Goal: Navigation & Orientation: Find specific page/section

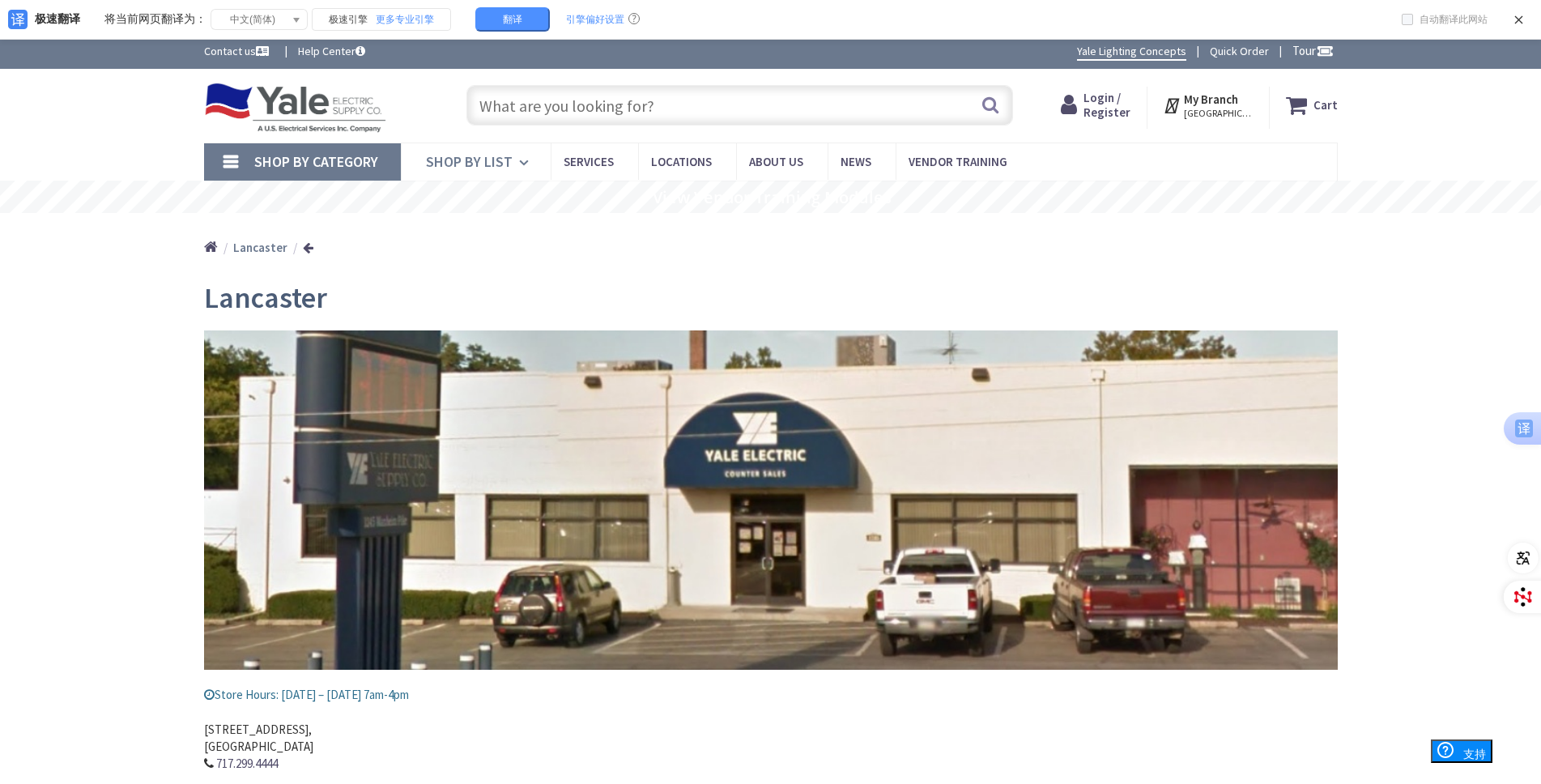
click at [506, 163] on span "Shop By List" at bounding box center [469, 161] width 87 height 19
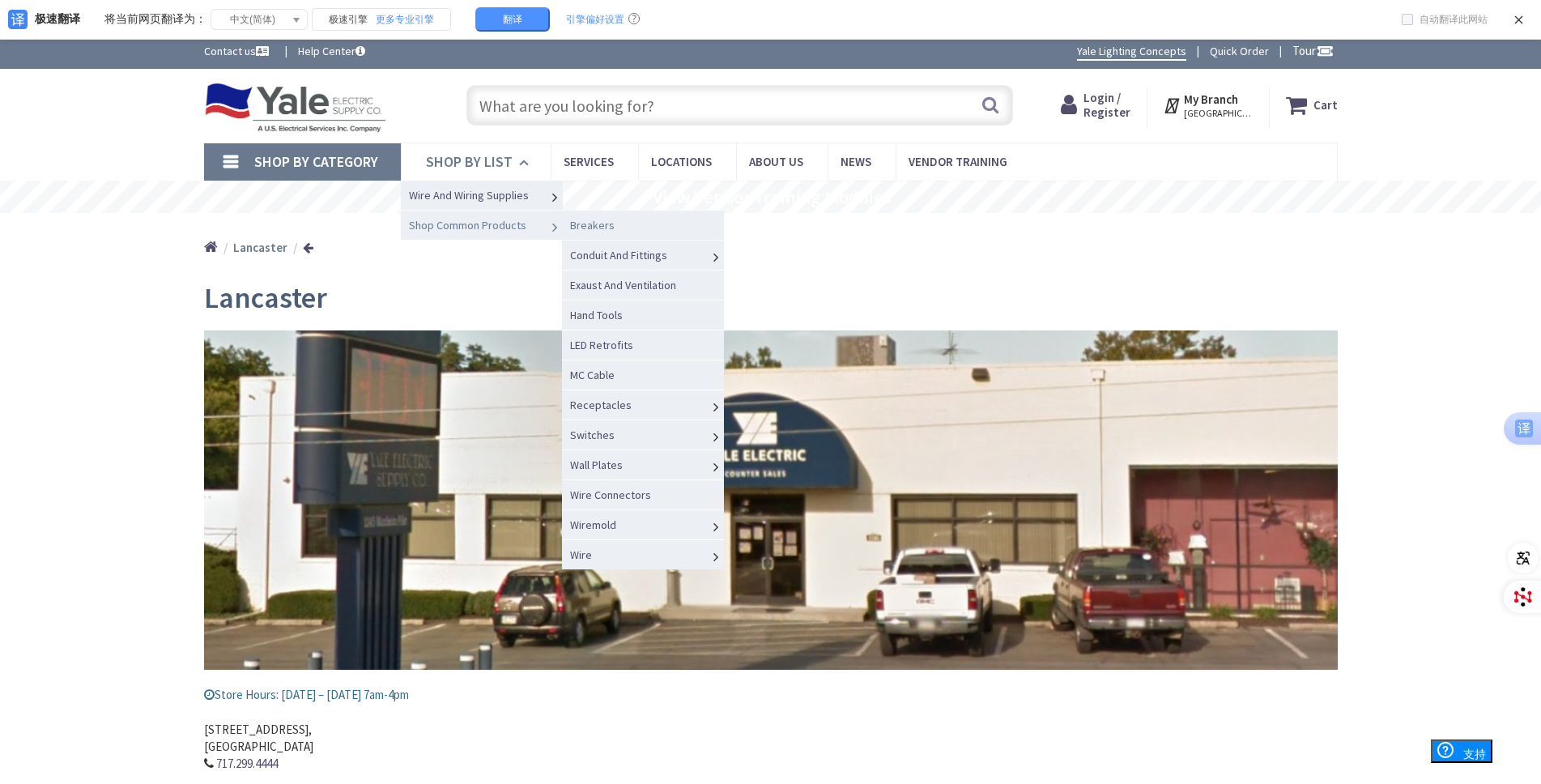
click at [650, 231] on link "Breakers" at bounding box center [643, 225] width 162 height 30
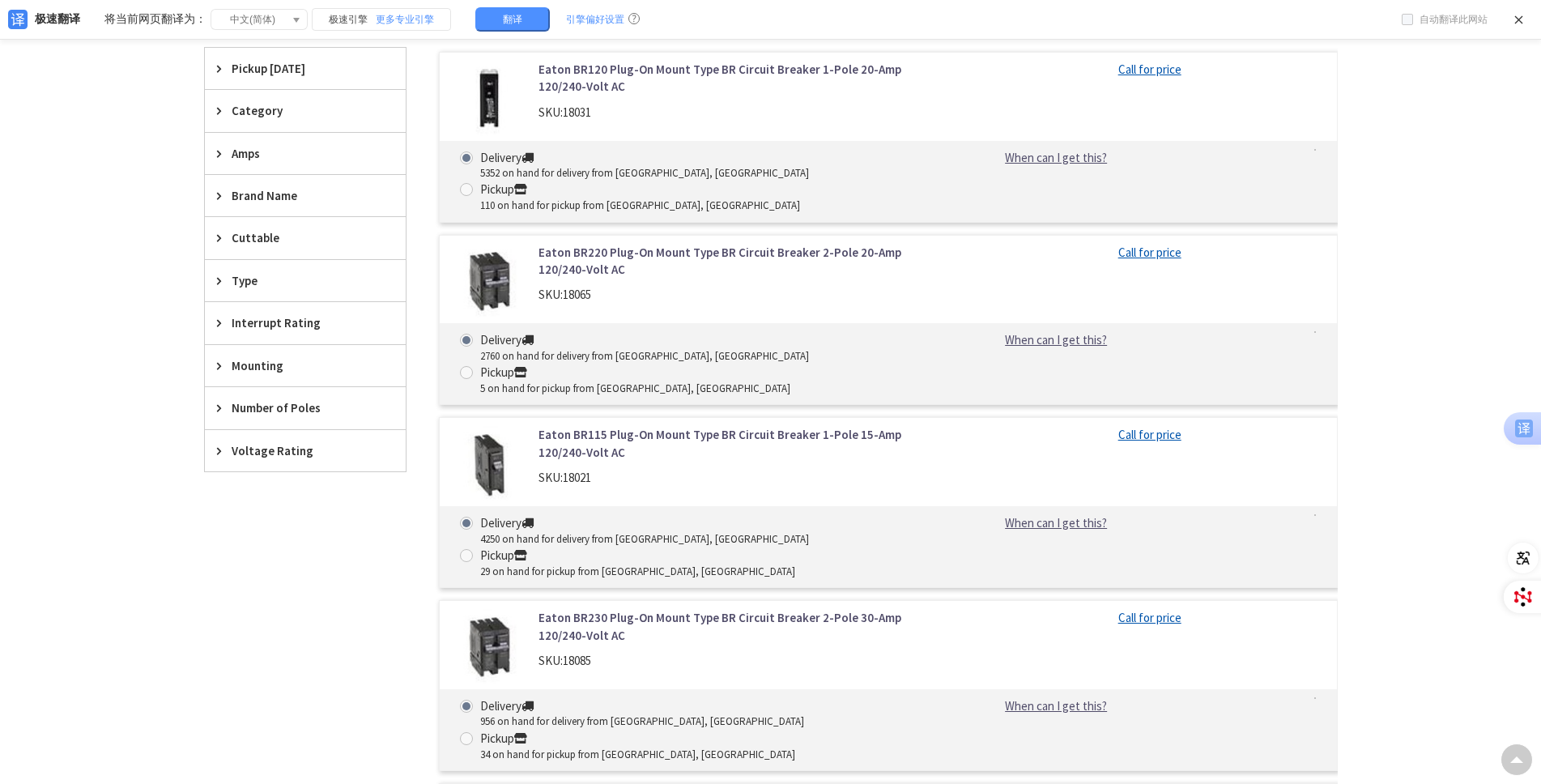
scroll to position [564, 0]
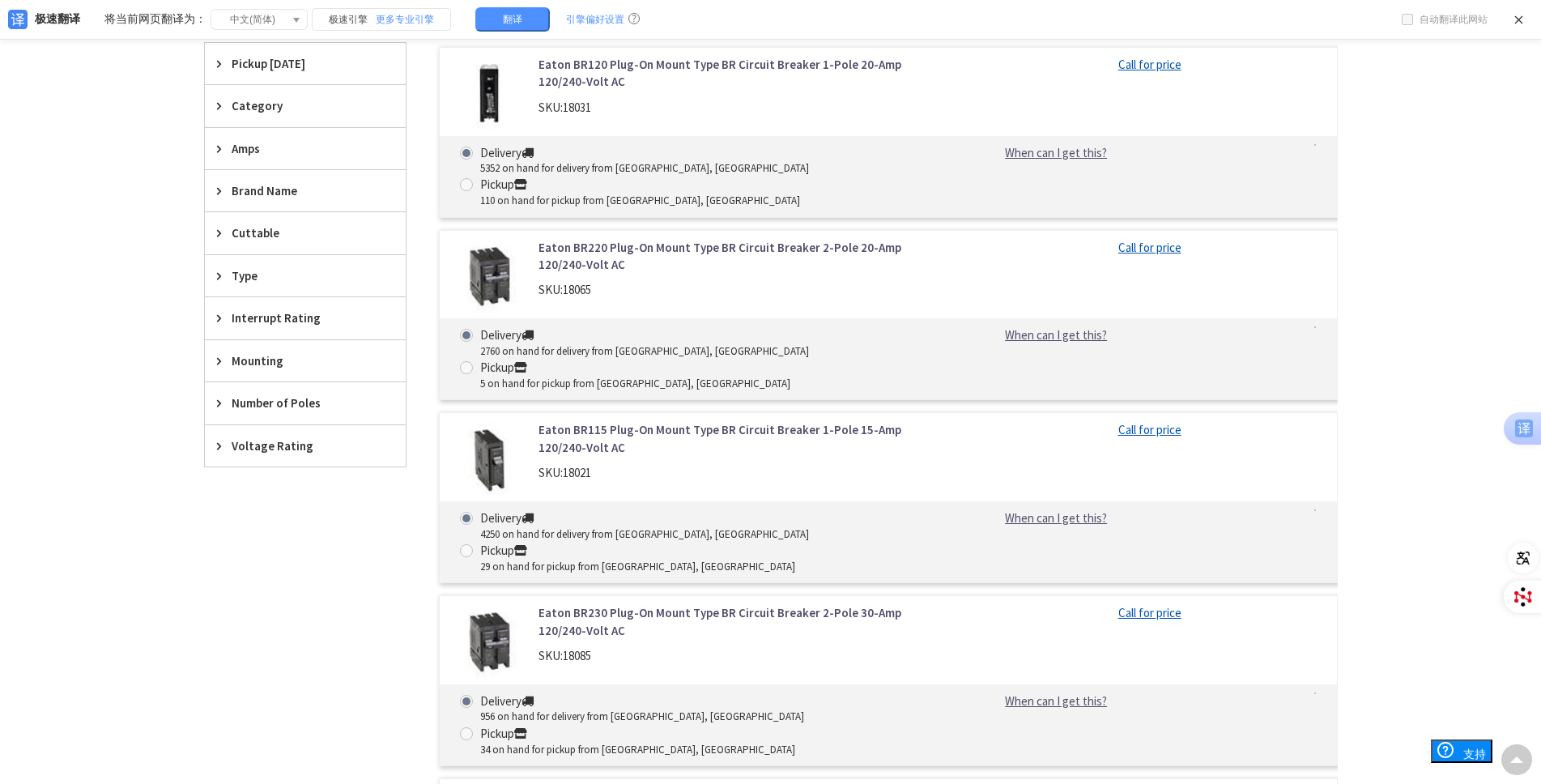
click at [269, 105] on span "Category" at bounding box center [298, 105] width 132 height 17
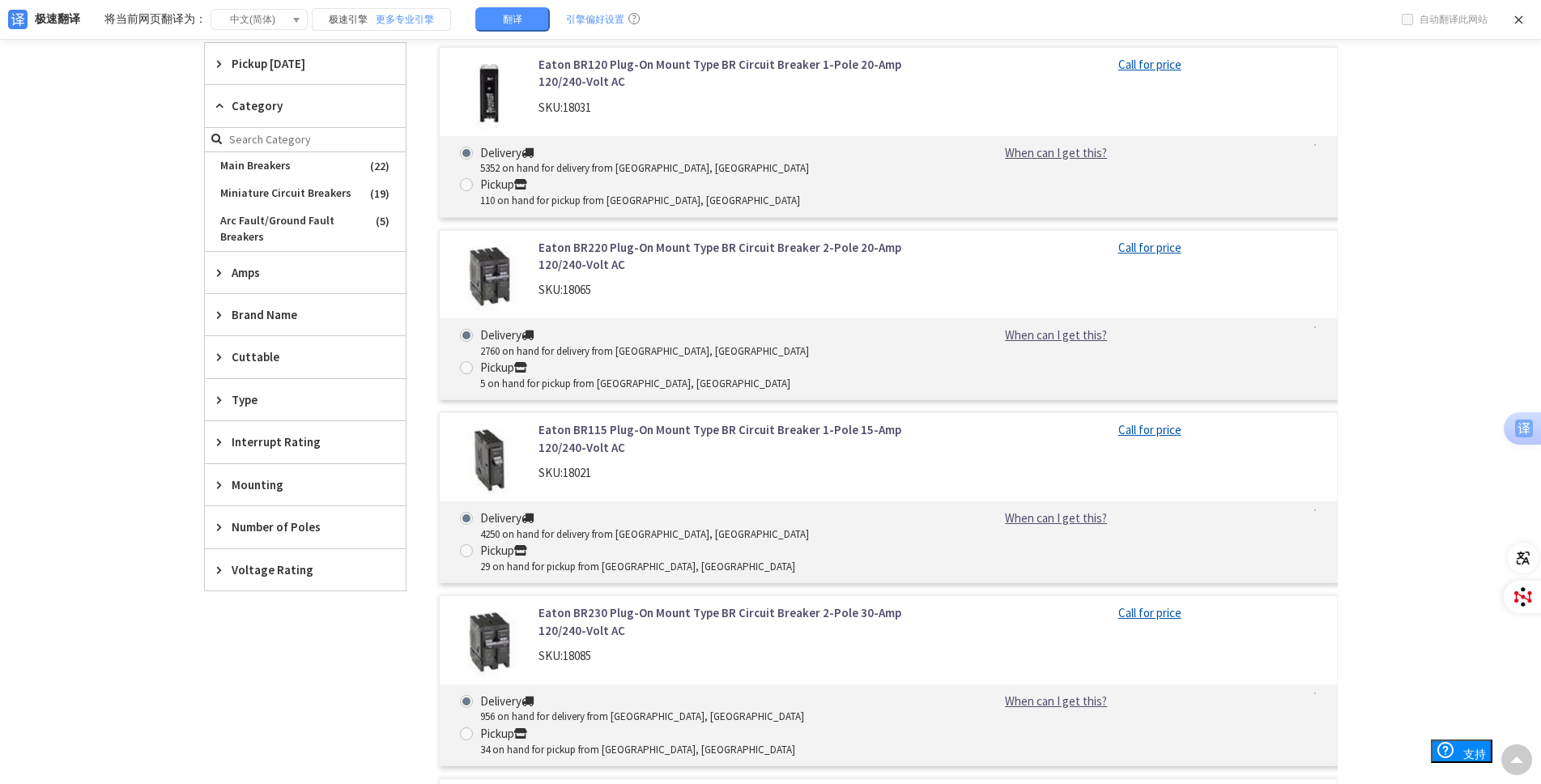
click at [269, 105] on span "Category" at bounding box center [298, 105] width 132 height 17
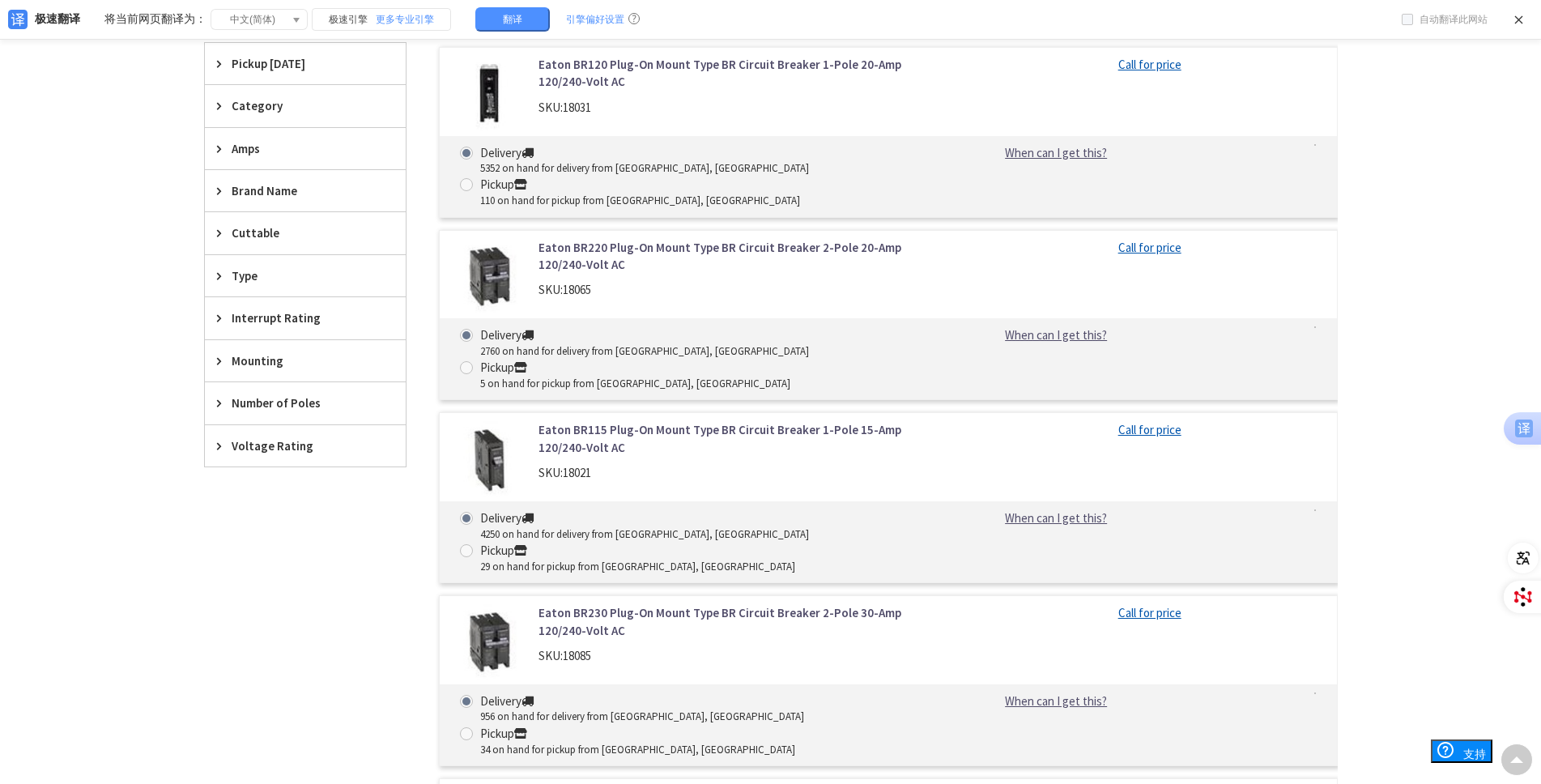
drag, startPoint x: 331, startPoint y: 547, endPoint x: 368, endPoint y: 512, distance: 50.9
click at [331, 546] on div "Filters 46 items Pickup Today York, PA (0 mi) (33) Lancaster, PA (21.4 mi) (27)…" at bounding box center [305, 500] width 202 height 915
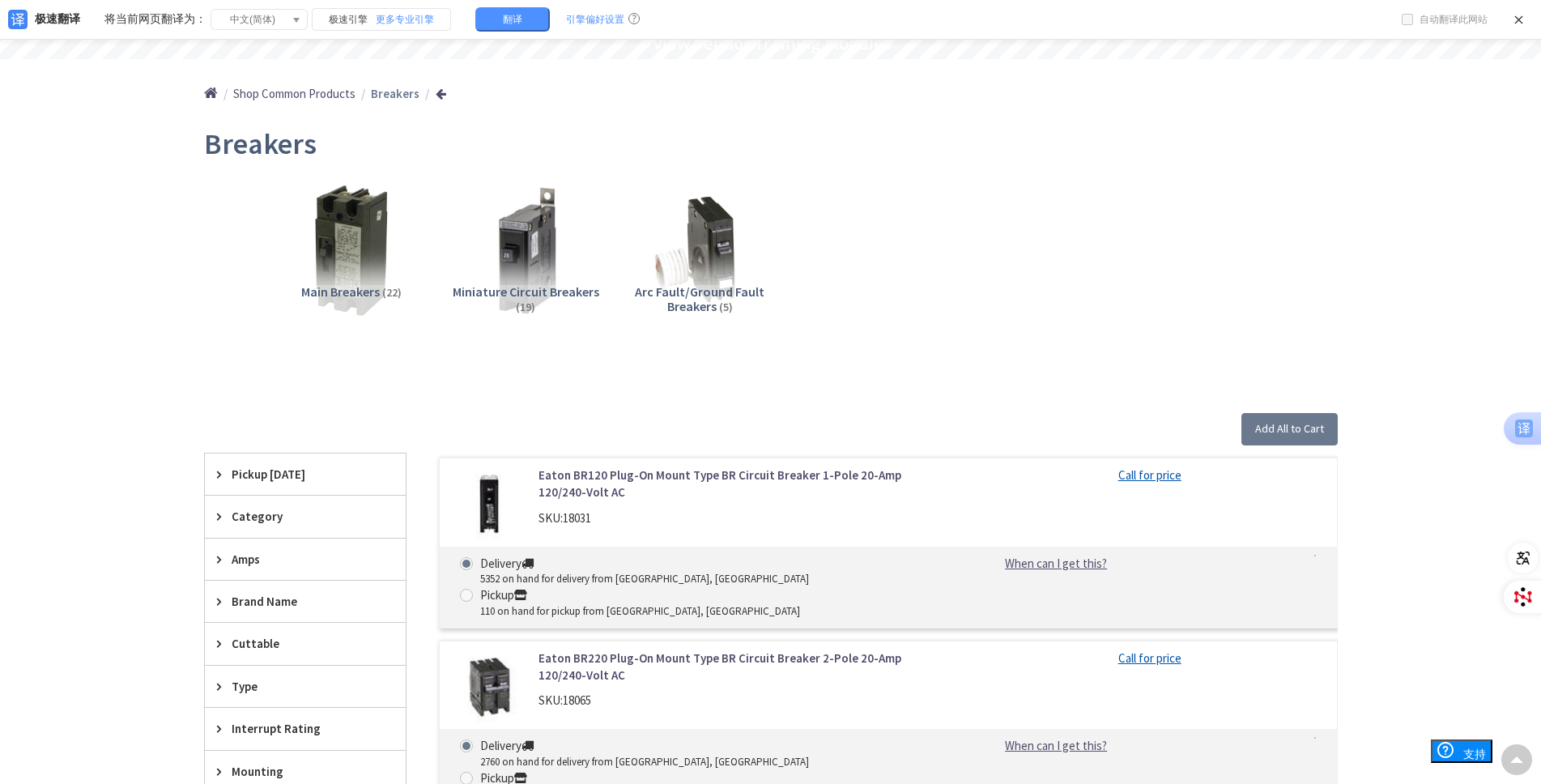
scroll to position [142, 0]
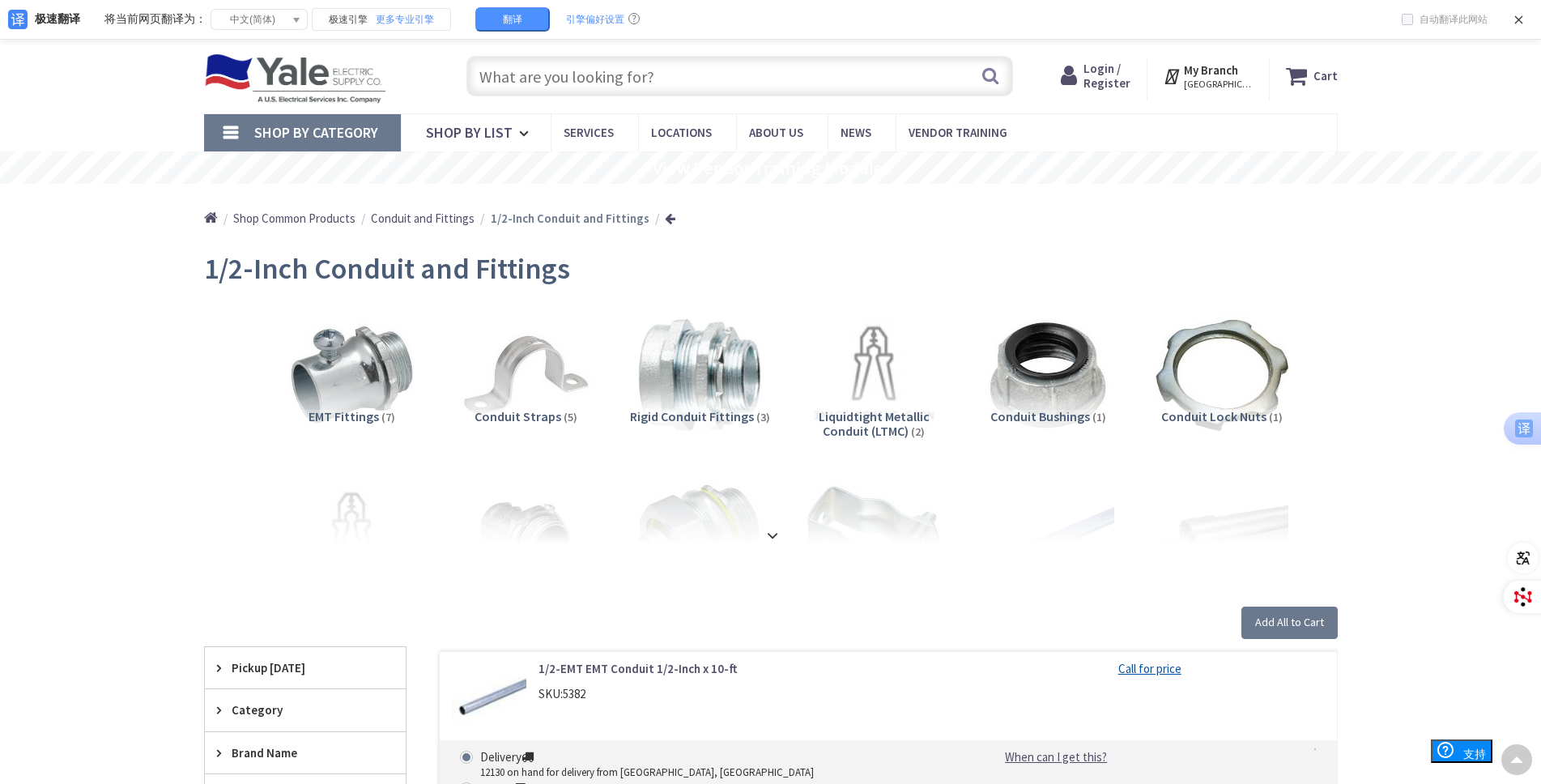
scroll to position [232, 0]
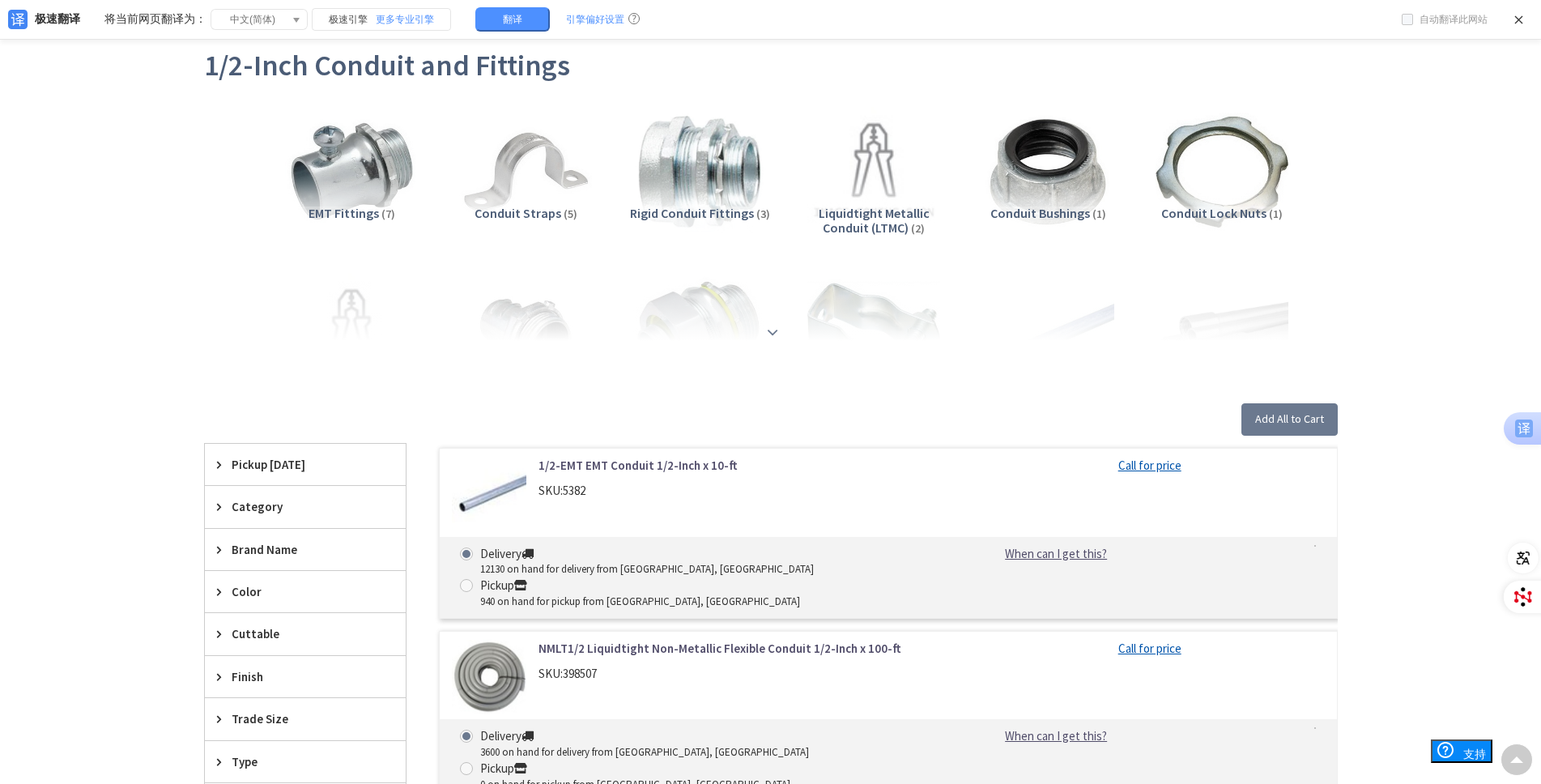
click at [767, 332] on strong at bounding box center [773, 332] width 20 height 18
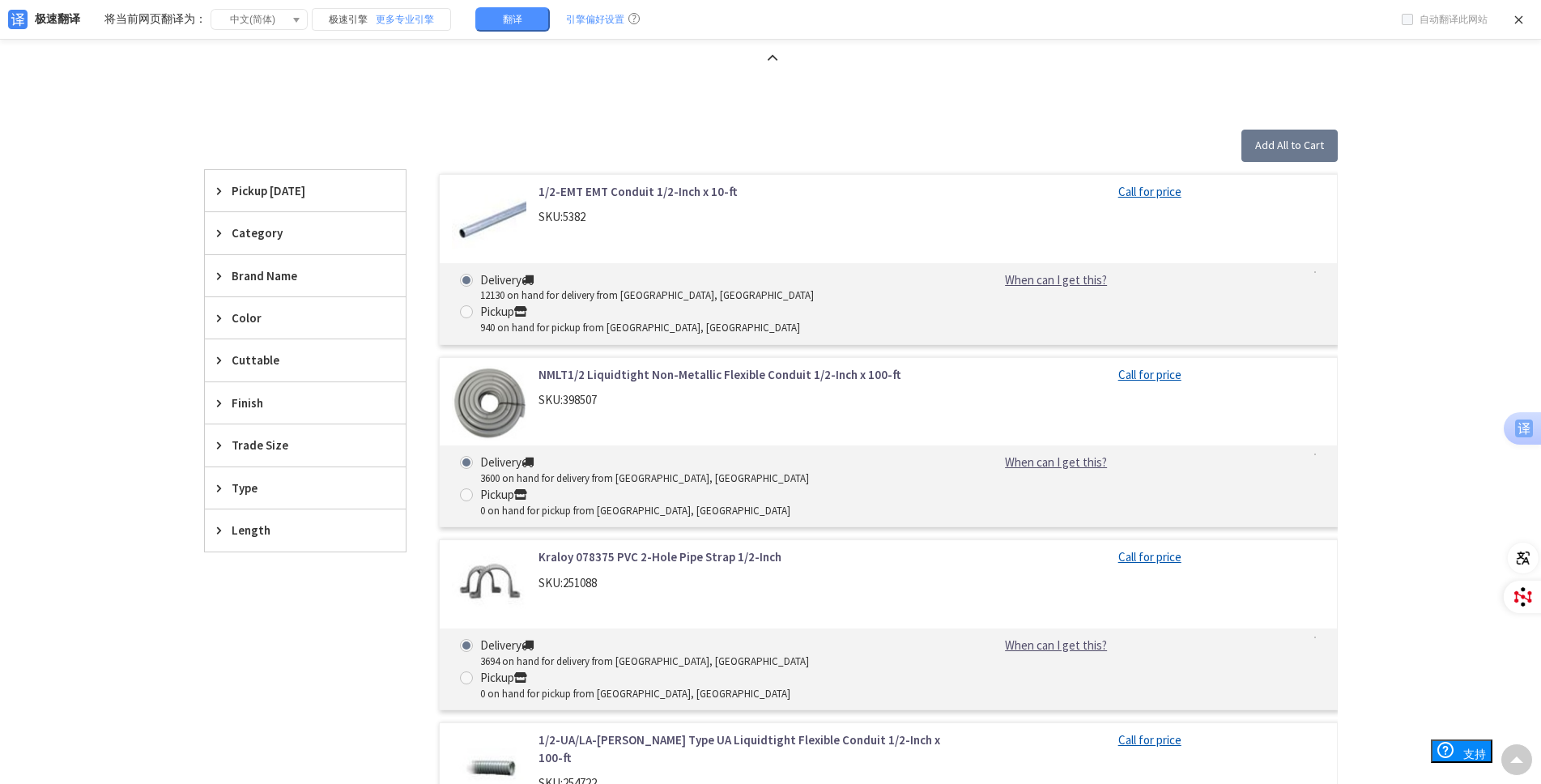
scroll to position [799, 0]
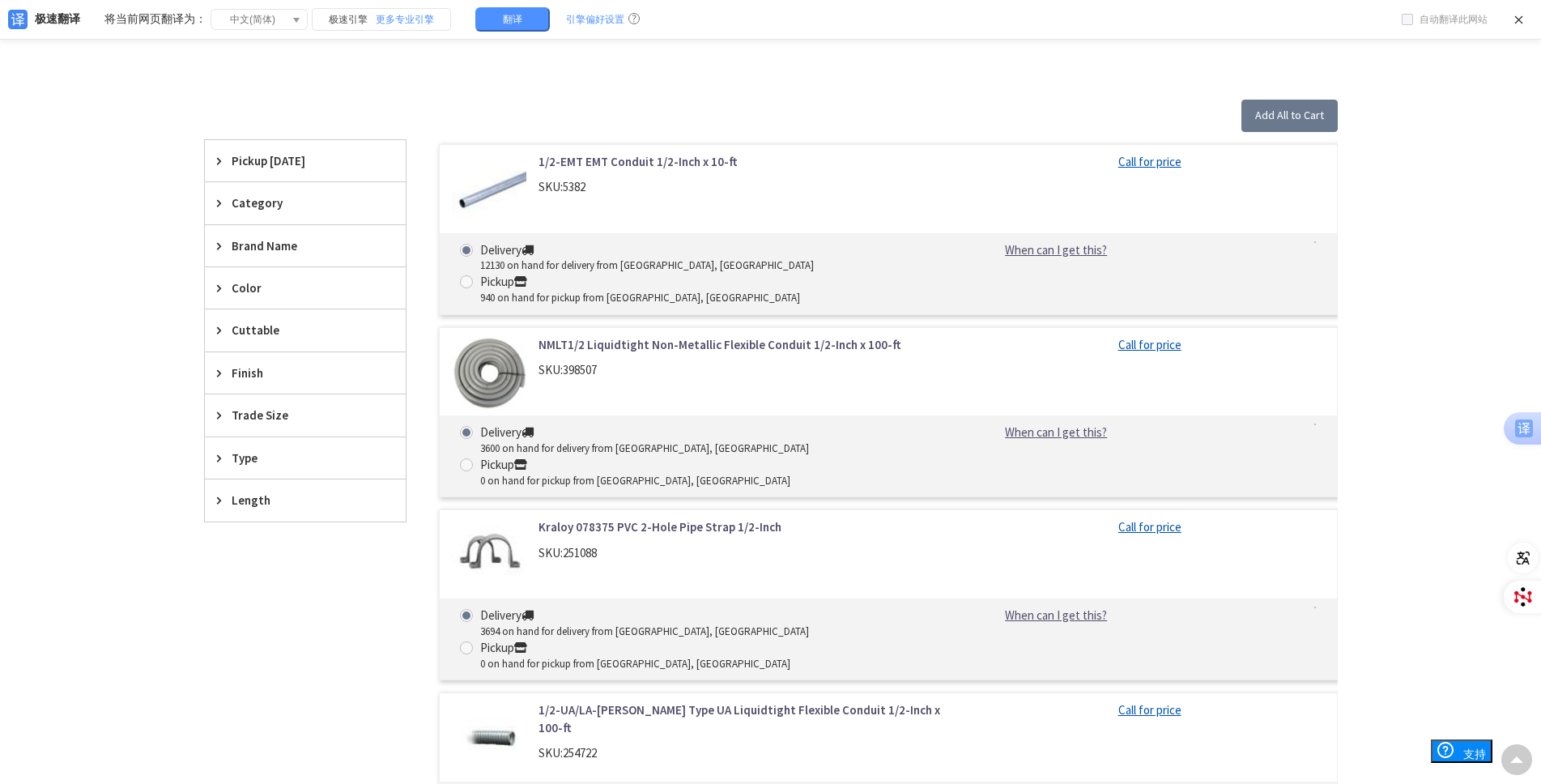
click at [417, 687] on div "1/2-EMT EMT Conduit 1/2-Inch x 10-ft SKU: 5382 Call for price Delivery 12130 on…" at bounding box center [873, 597] width 932 height 915
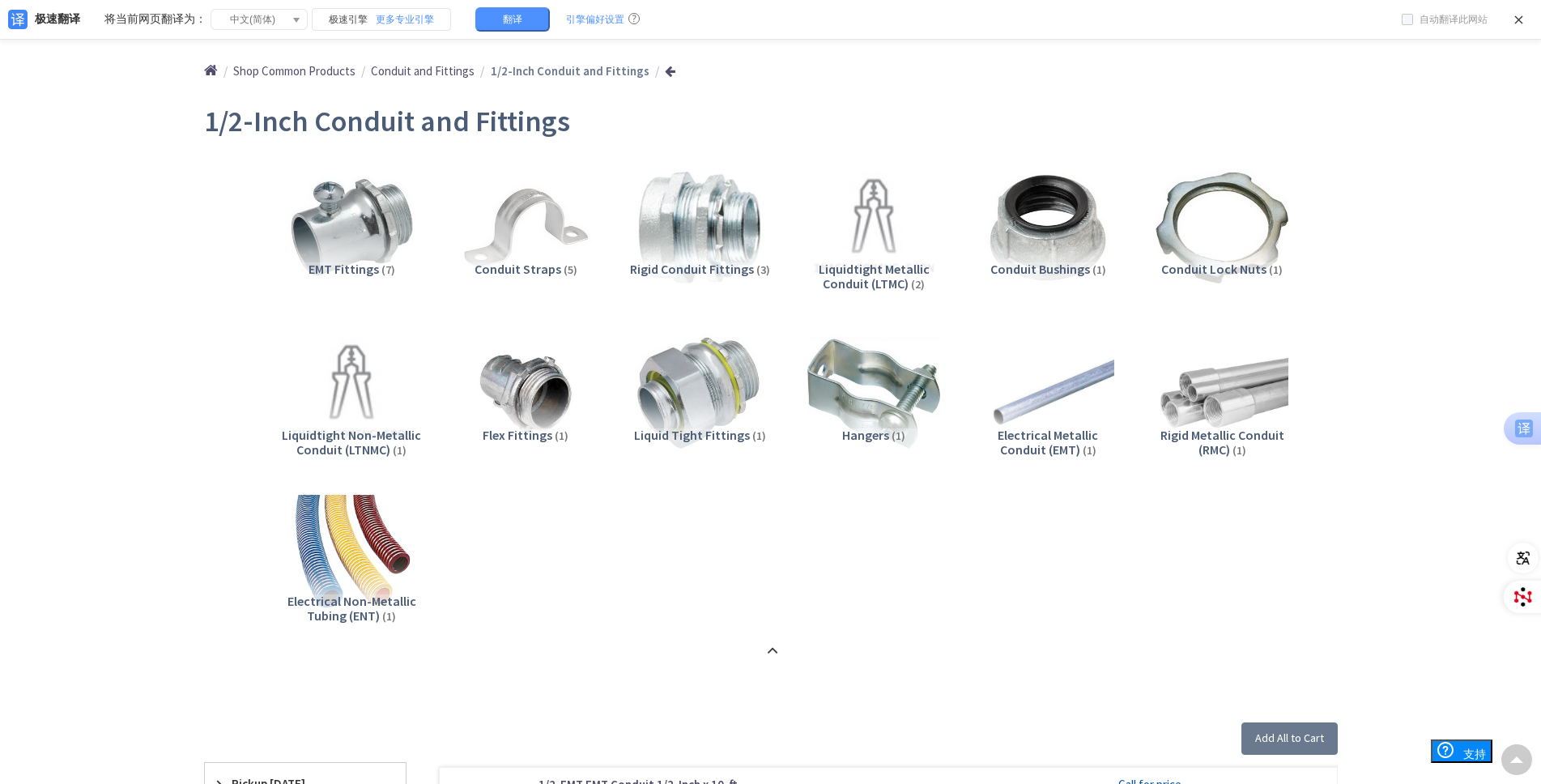
scroll to position [148, 0]
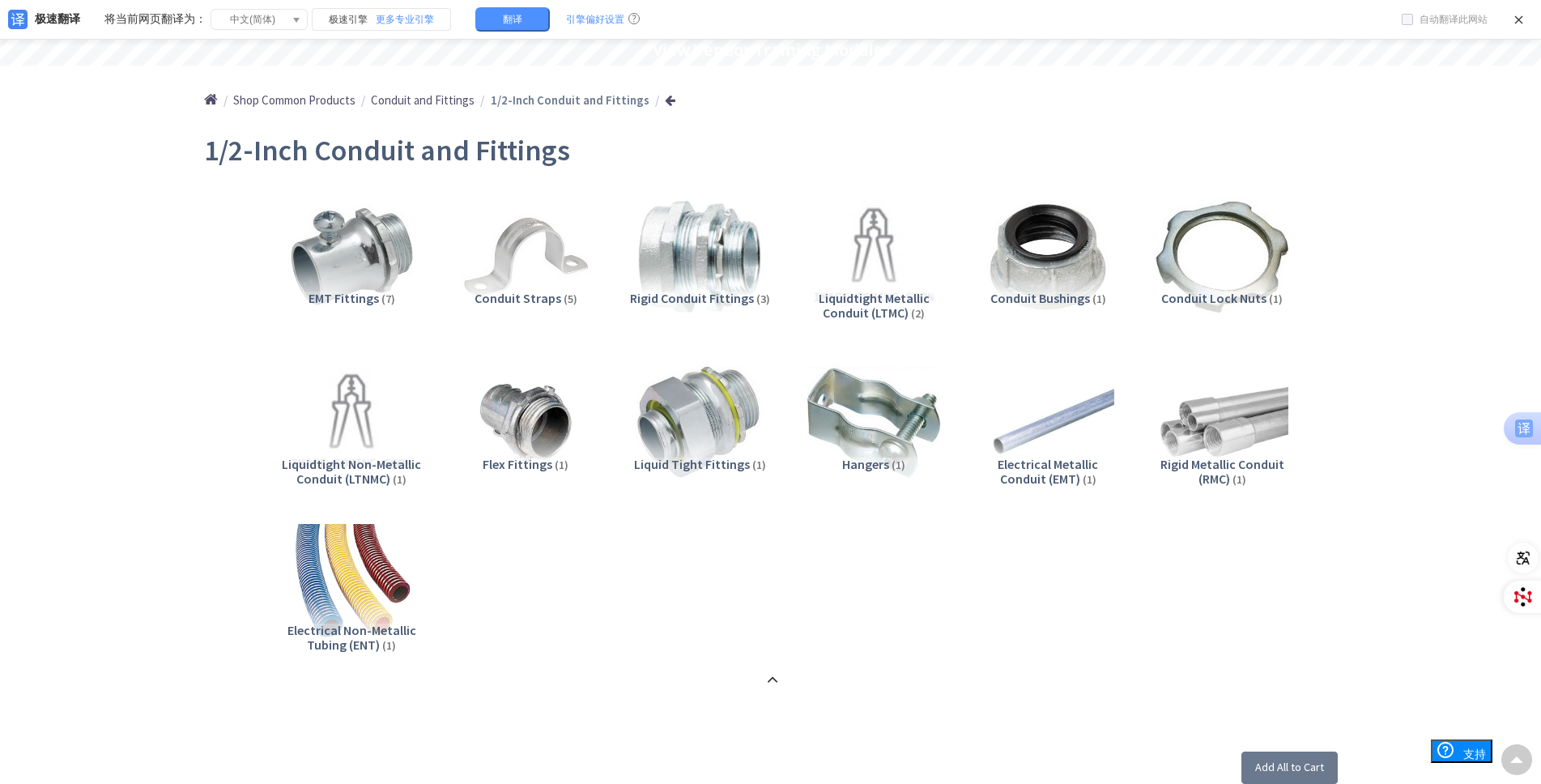
click at [532, 296] on span "Conduit Straps" at bounding box center [518, 298] width 87 height 16
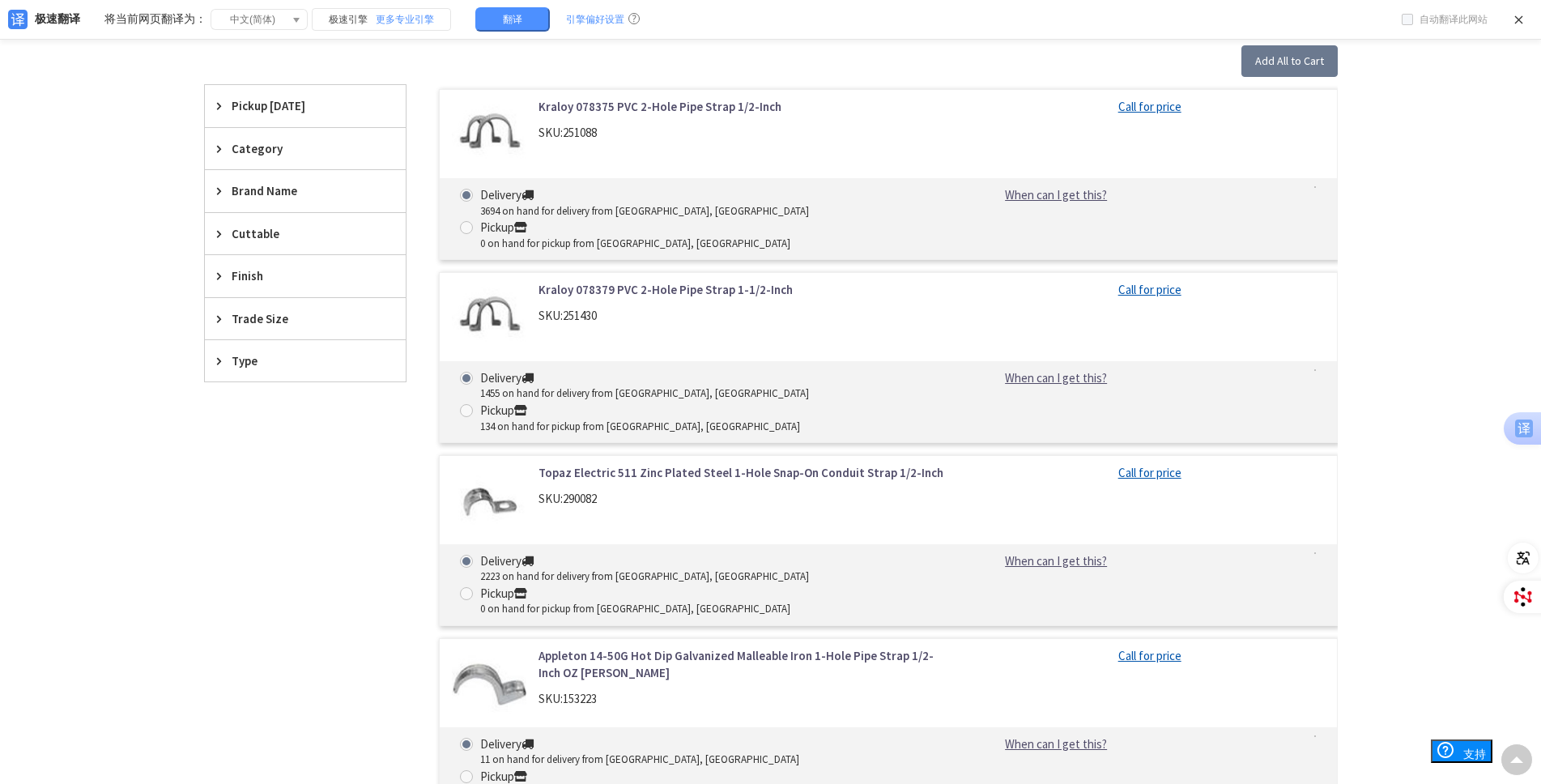
click at [1399, 510] on div "Skip to Content Toggle Nav Search Cart My Cart Close" at bounding box center [770, 305] width 1541 height 2208
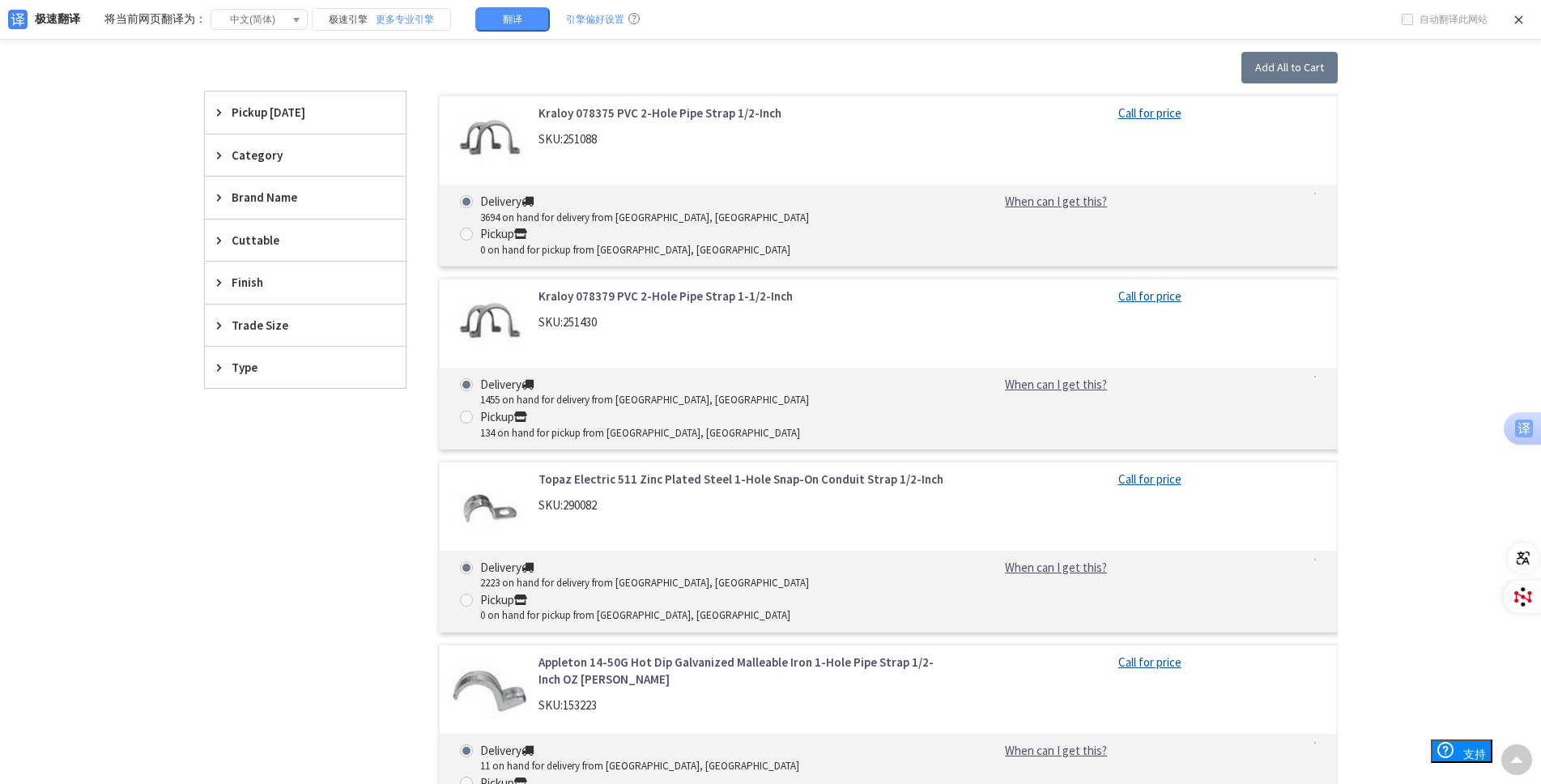
scroll to position [854, 0]
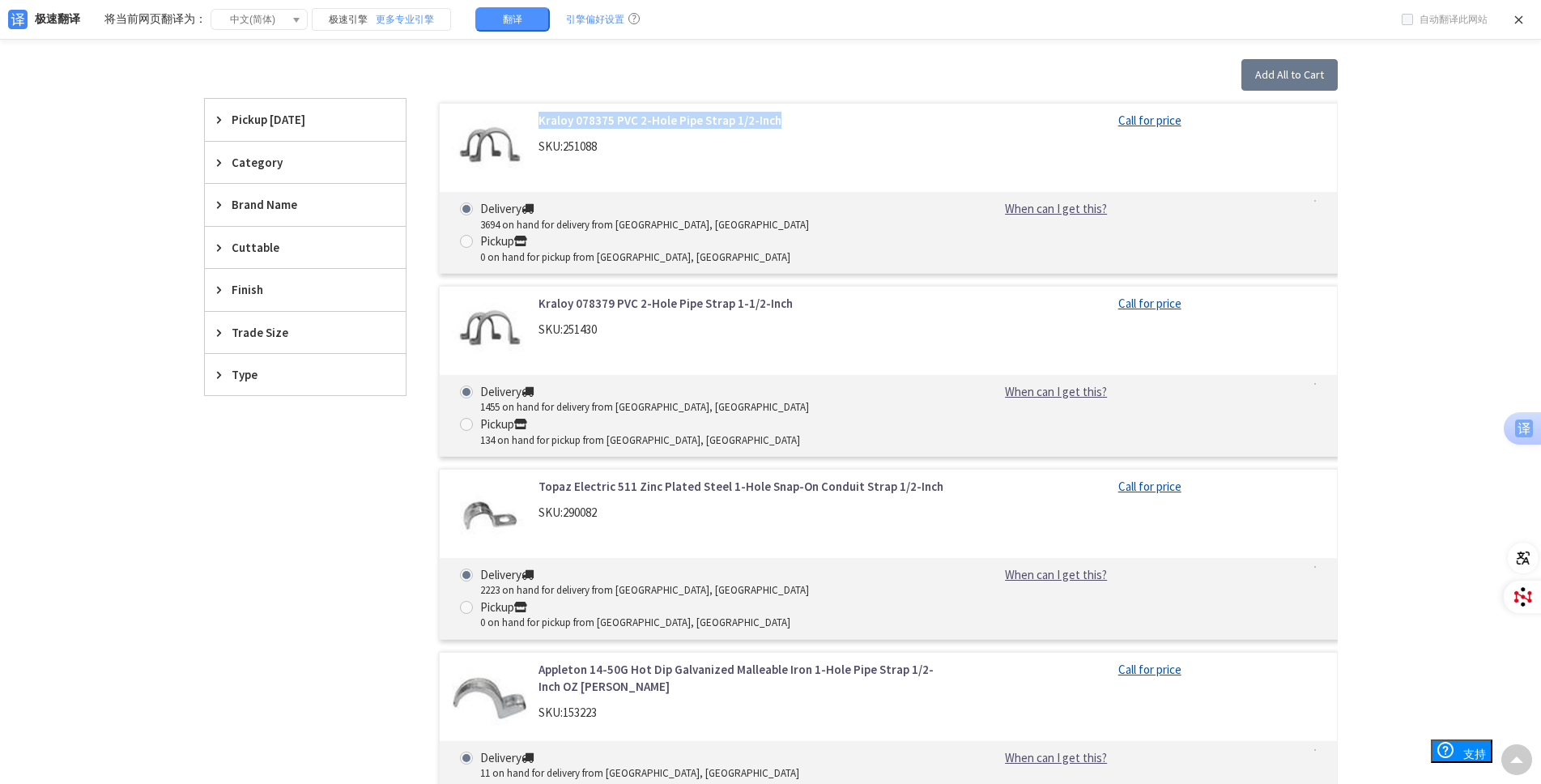
drag, startPoint x: 538, startPoint y: 117, endPoint x: 777, endPoint y: 122, distance: 239.1
click at [777, 122] on div "Kraloy 078375 PVC 2-Hole Pipe Strap 1/2-Inch SKU: 251088" at bounding box center [745, 137] width 436 height 51
click at [885, 183] on p "翻译" at bounding box center [893, 181] width 22 height 17
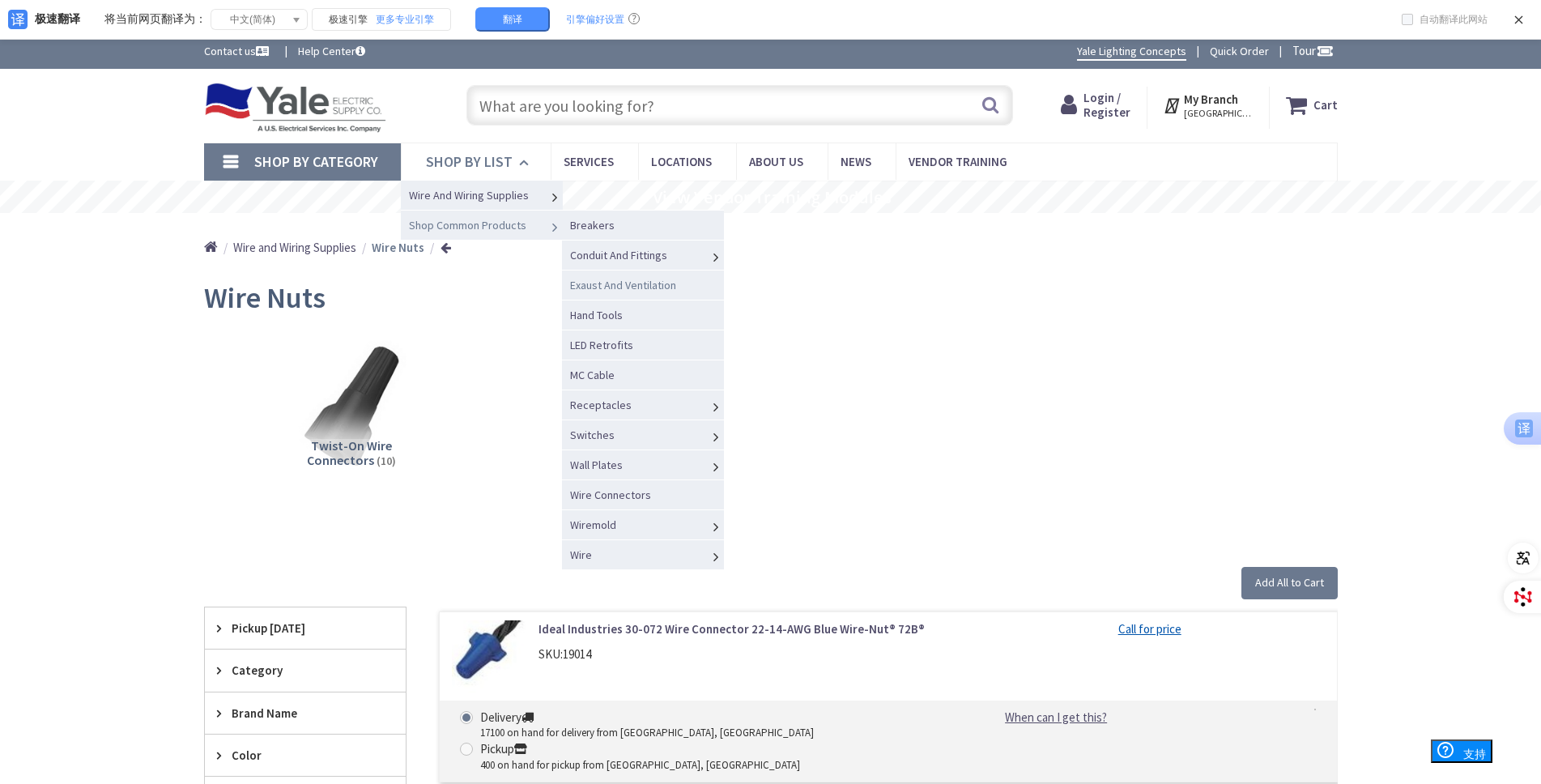
click at [684, 286] on link "Exaust And Ventilation" at bounding box center [643, 285] width 162 height 30
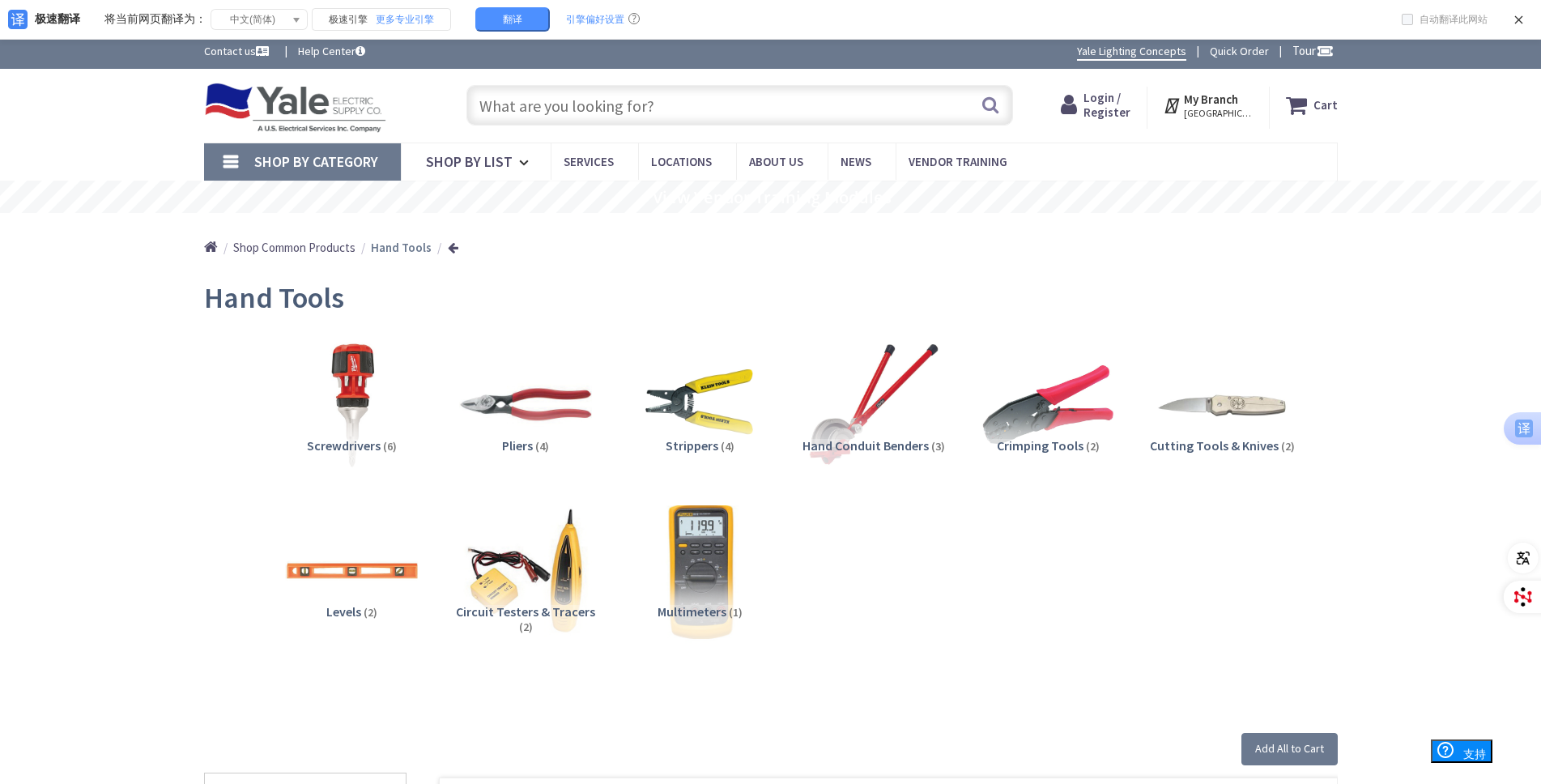
click at [715, 578] on img at bounding box center [699, 570] width 147 height 147
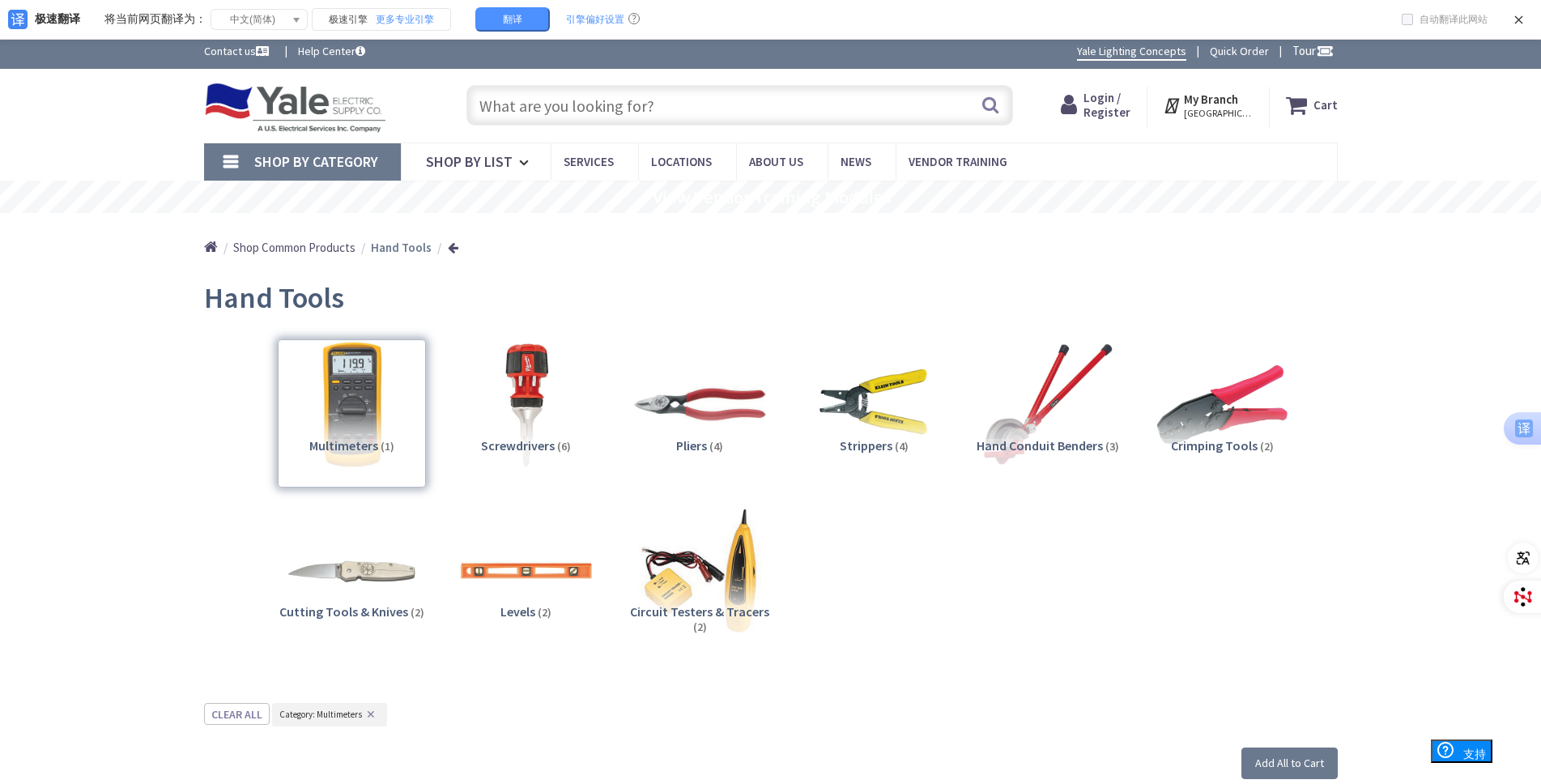
scroll to position [632, 0]
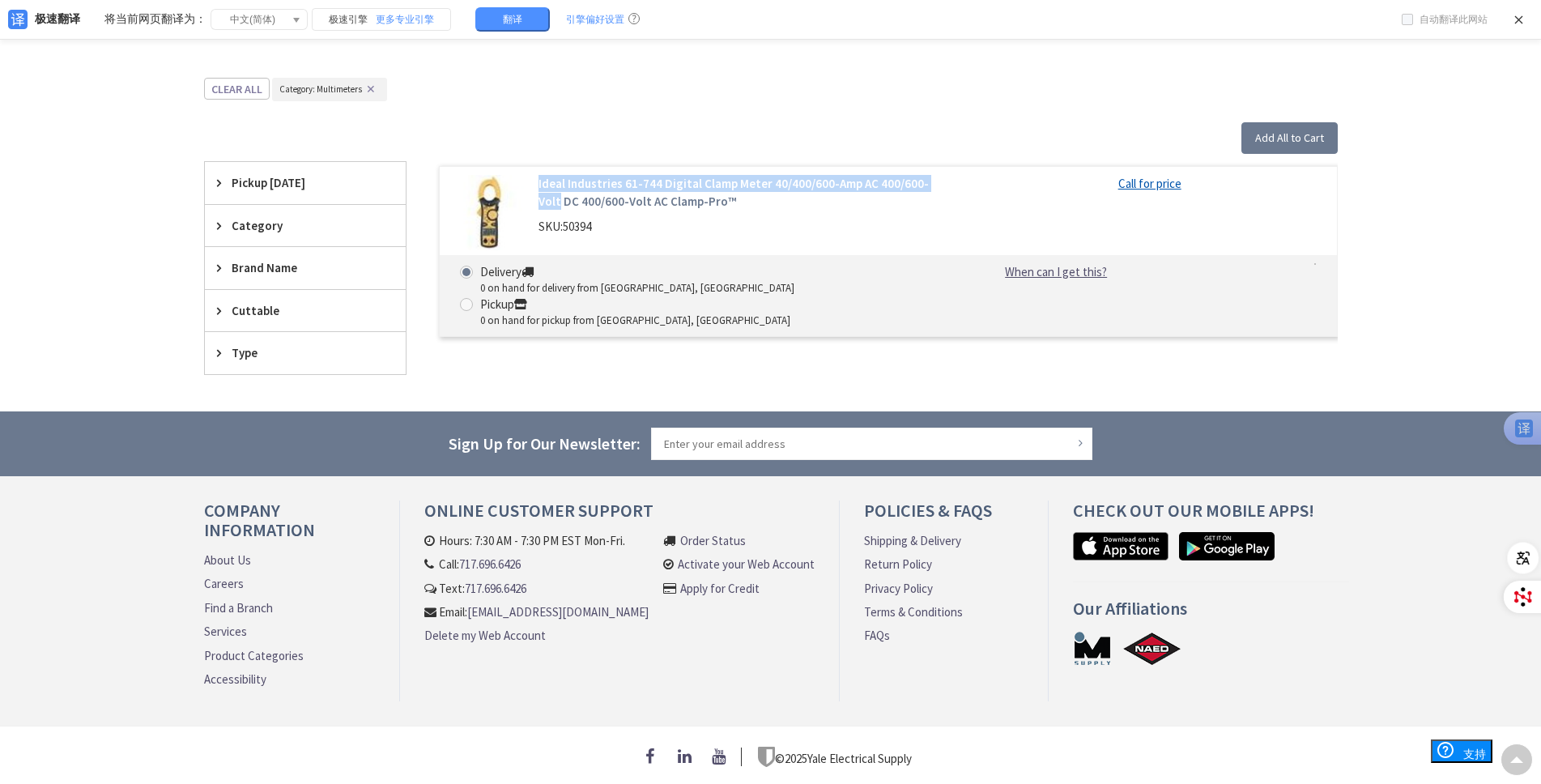
drag, startPoint x: 532, startPoint y: 167, endPoint x: 943, endPoint y: 178, distance: 411.1
click at [943, 178] on div "Ideal Industries 61-744 Digital Clamp Meter 40/400/600-Amp AC 400/600-Volt DC 4…" at bounding box center [745, 209] width 436 height 68
click at [1064, 236] on p "翻译" at bounding box center [1059, 244] width 22 height 17
click at [503, 211] on img at bounding box center [489, 213] width 75 height 75
click at [622, 185] on link "Ideal Industries 61-744 Digital Clamp Meter 40/400/600-Amp AC 400/600-Volt DC 4…" at bounding box center [744, 192] width 412 height 35
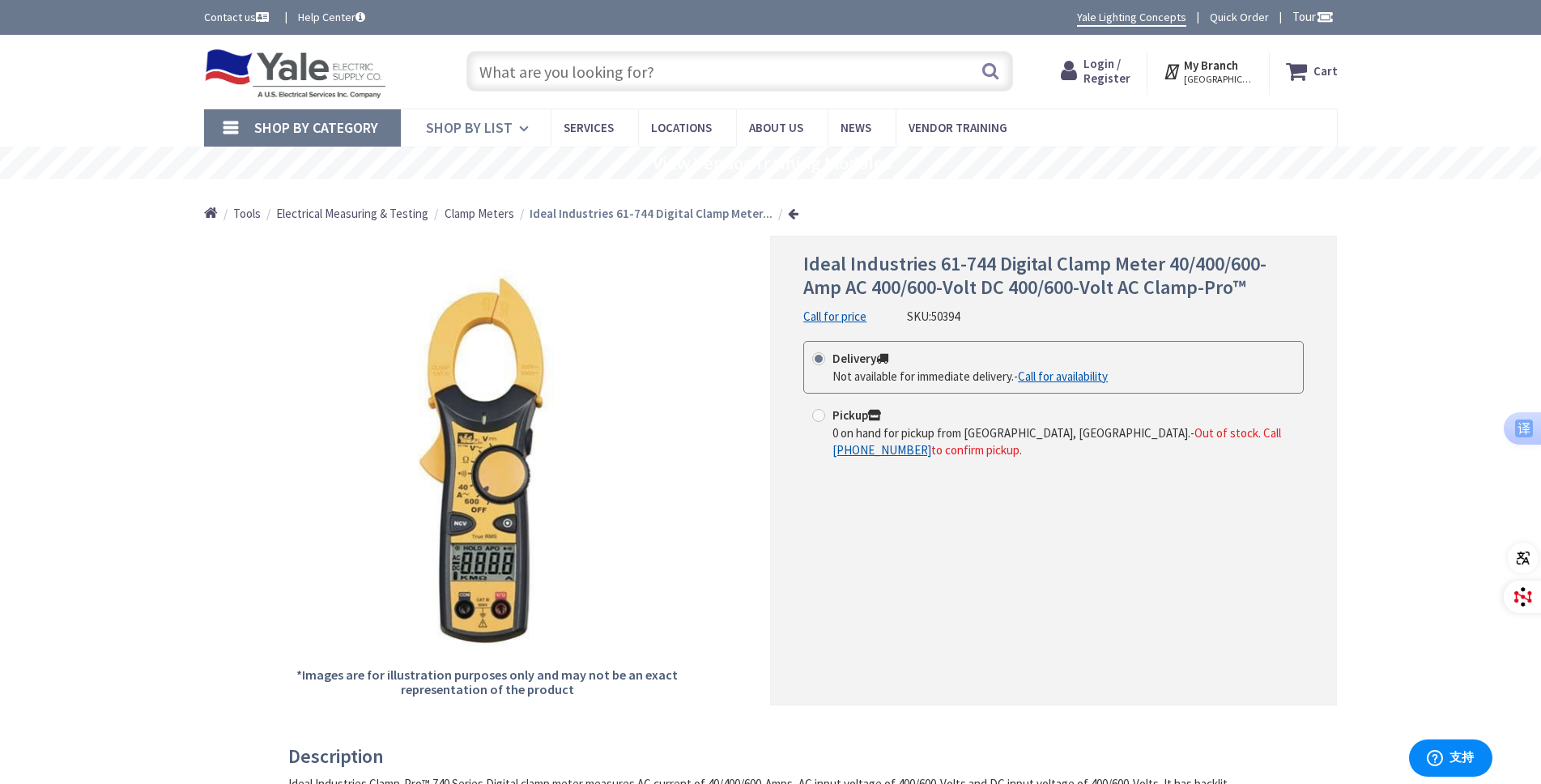
click at [473, 132] on span "Shop By List" at bounding box center [469, 127] width 87 height 19
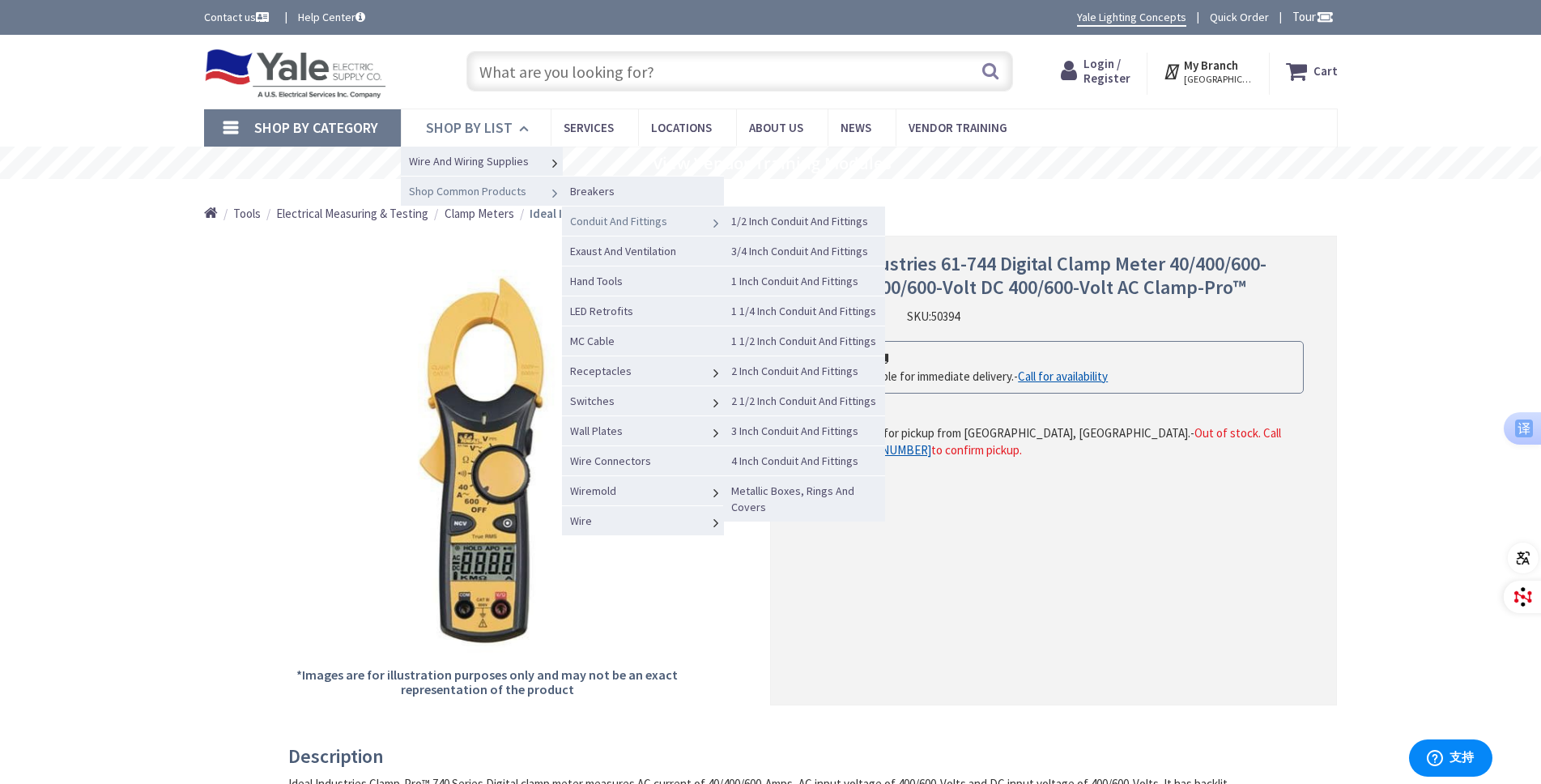
click at [614, 227] on span "Conduit And Fittings" at bounding box center [619, 221] width 97 height 14
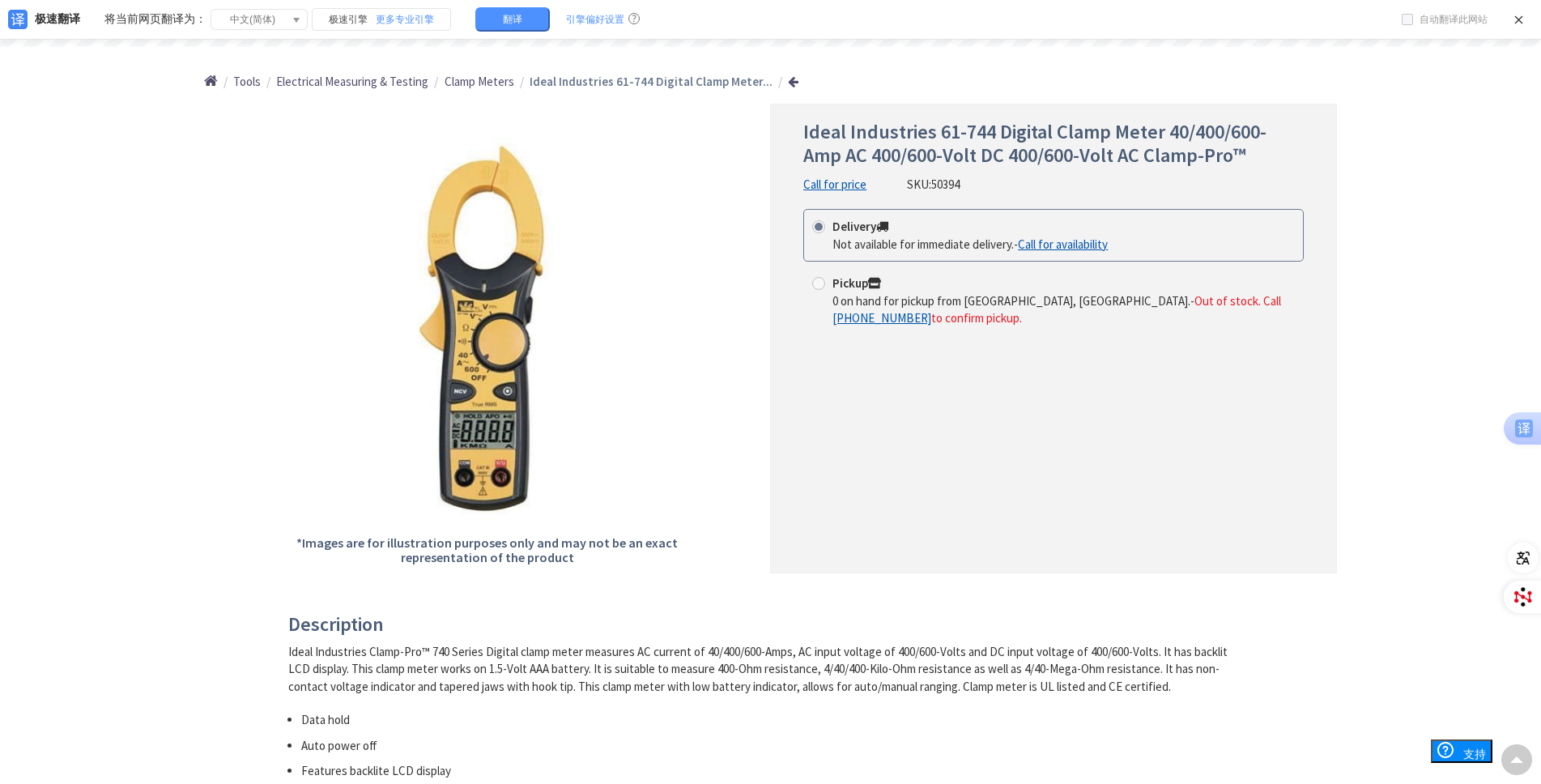
scroll to position [162, 0]
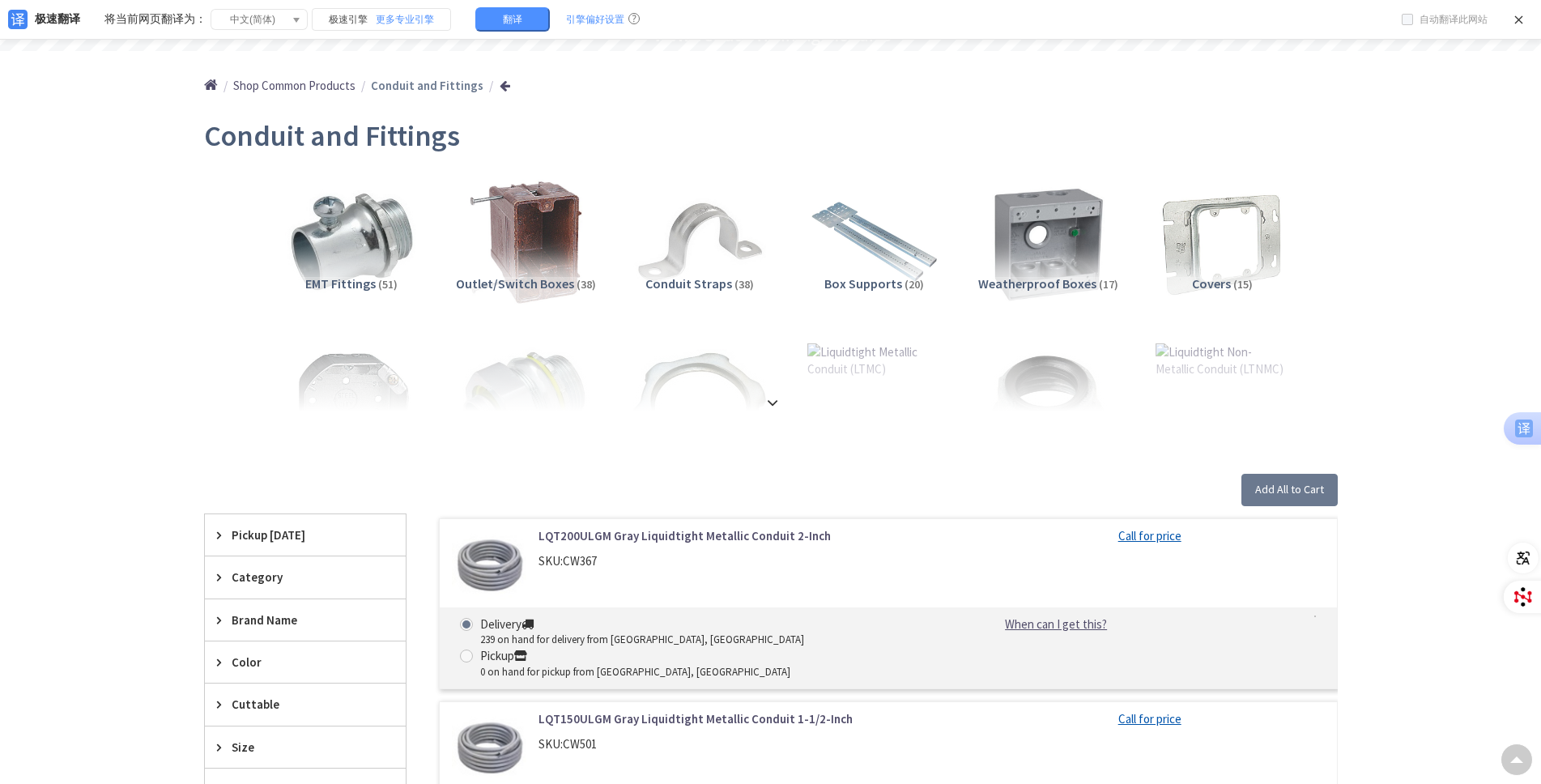
scroll to position [210, 0]
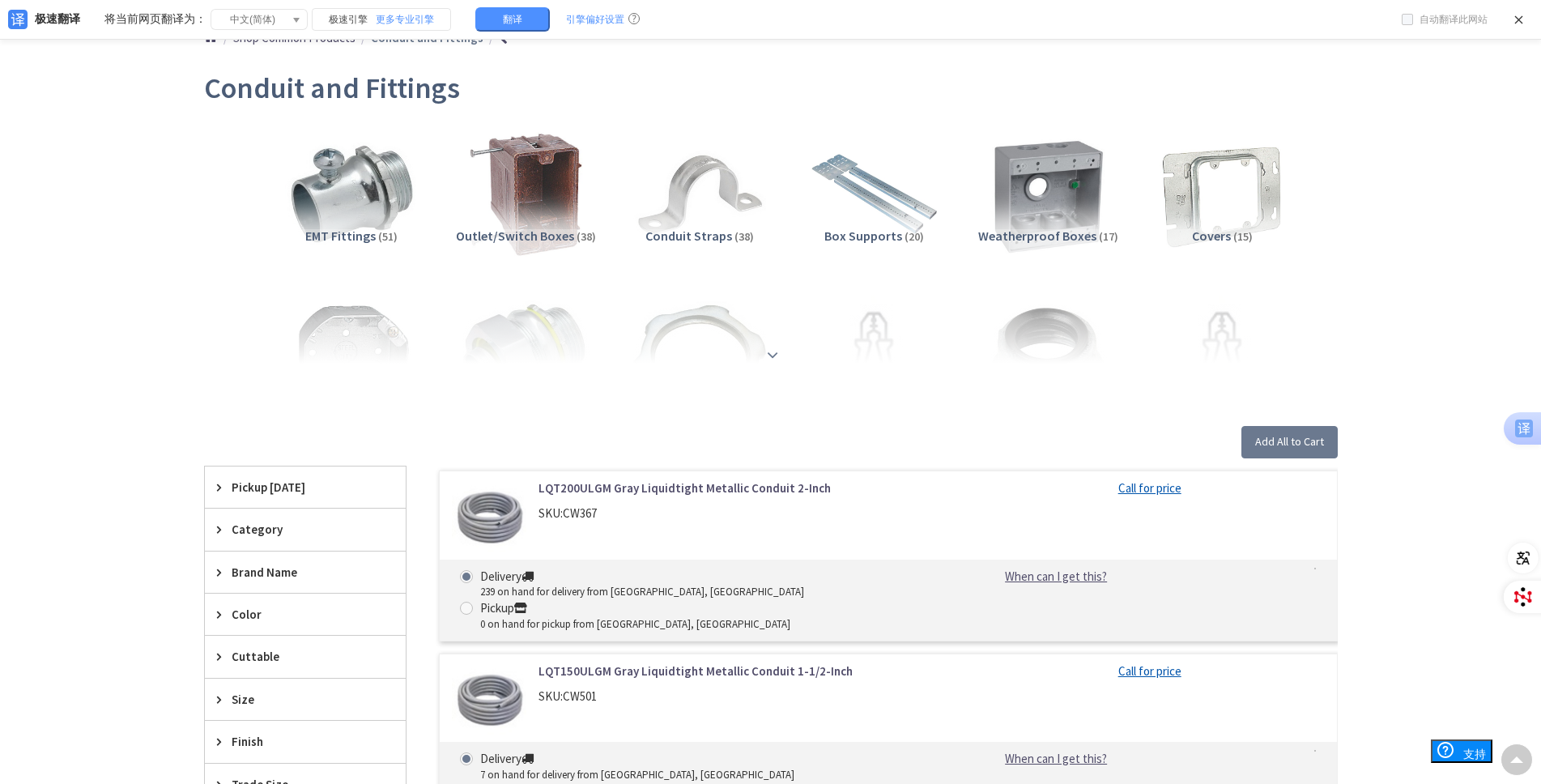
click at [768, 357] on strong at bounding box center [773, 350] width 20 height 18
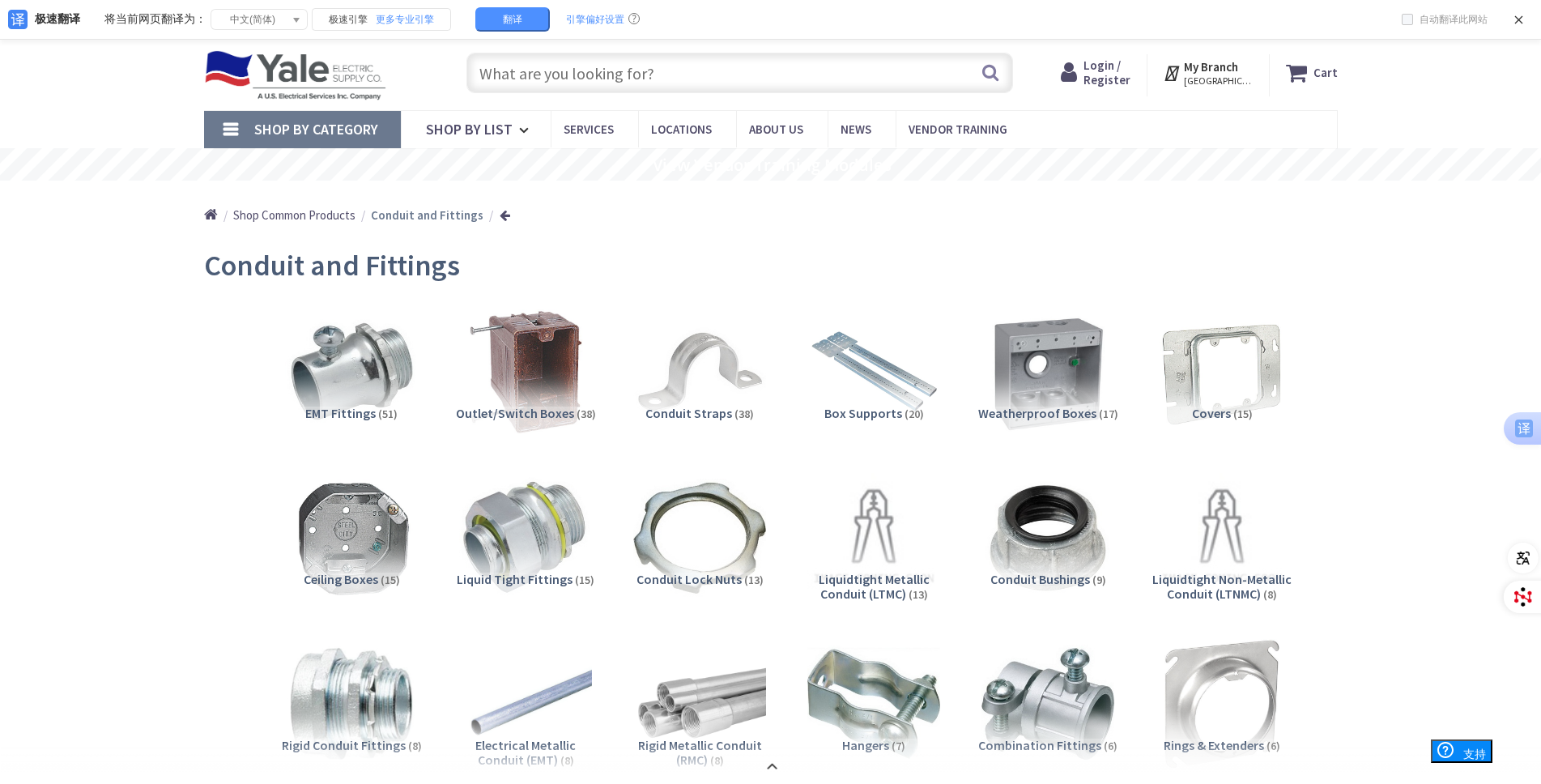
scroll to position [28, 0]
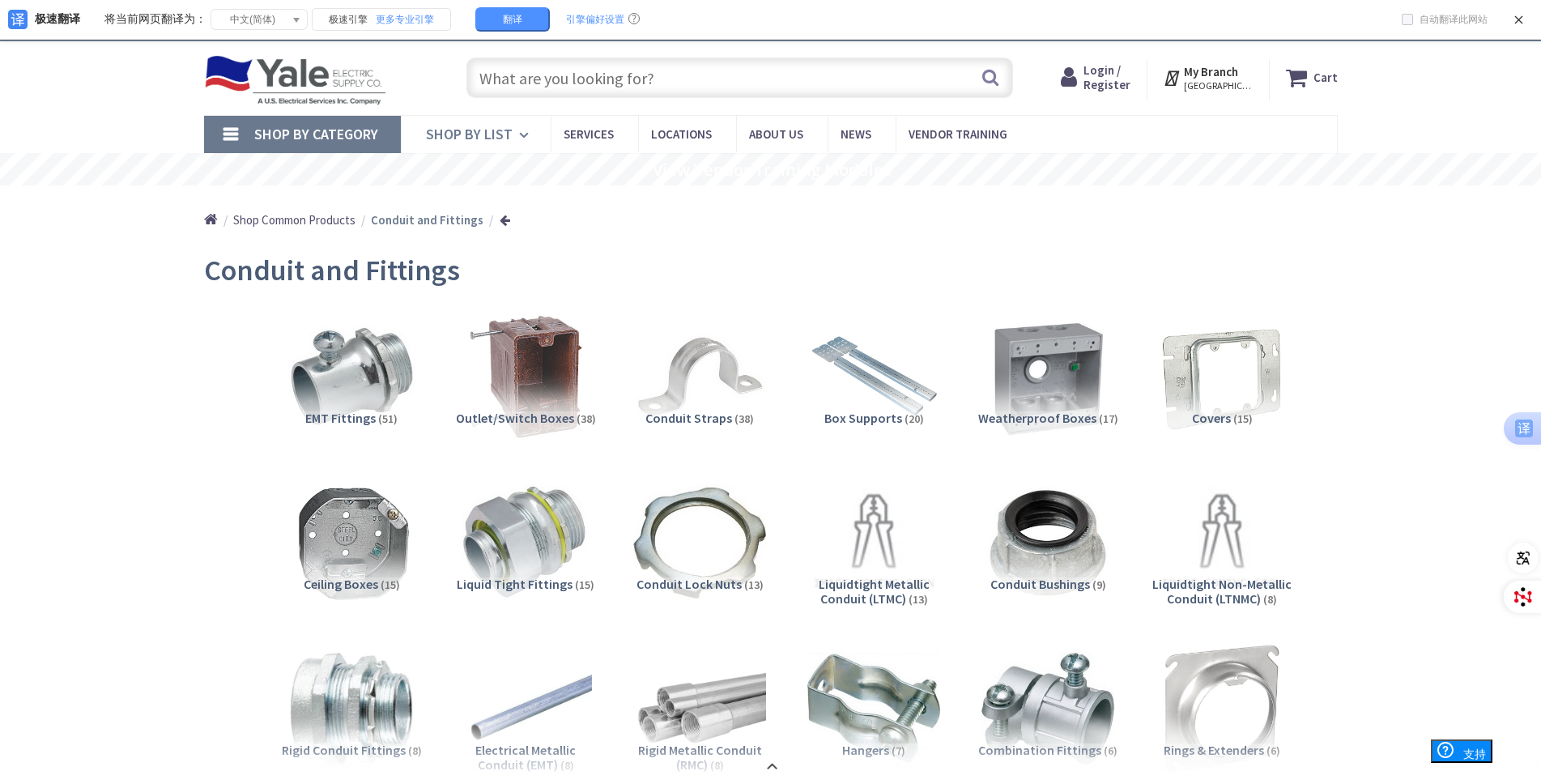
click at [455, 137] on span "Shop By List" at bounding box center [469, 133] width 87 height 19
click at [503, 138] on span "Shop By List" at bounding box center [469, 133] width 87 height 19
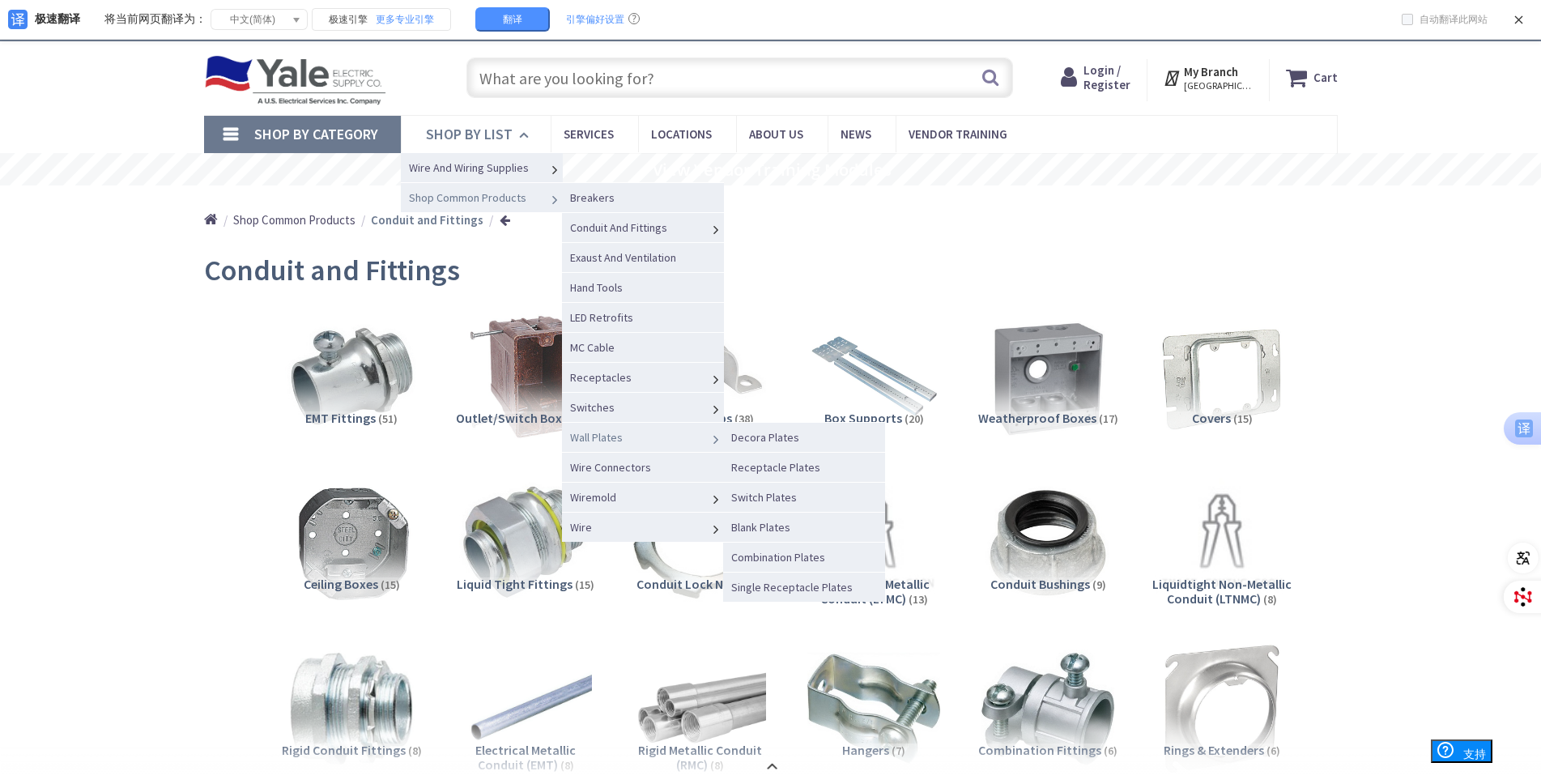
click at [613, 436] on span "Wall Plates" at bounding box center [597, 437] width 53 height 14
